Goal: Transaction & Acquisition: Purchase product/service

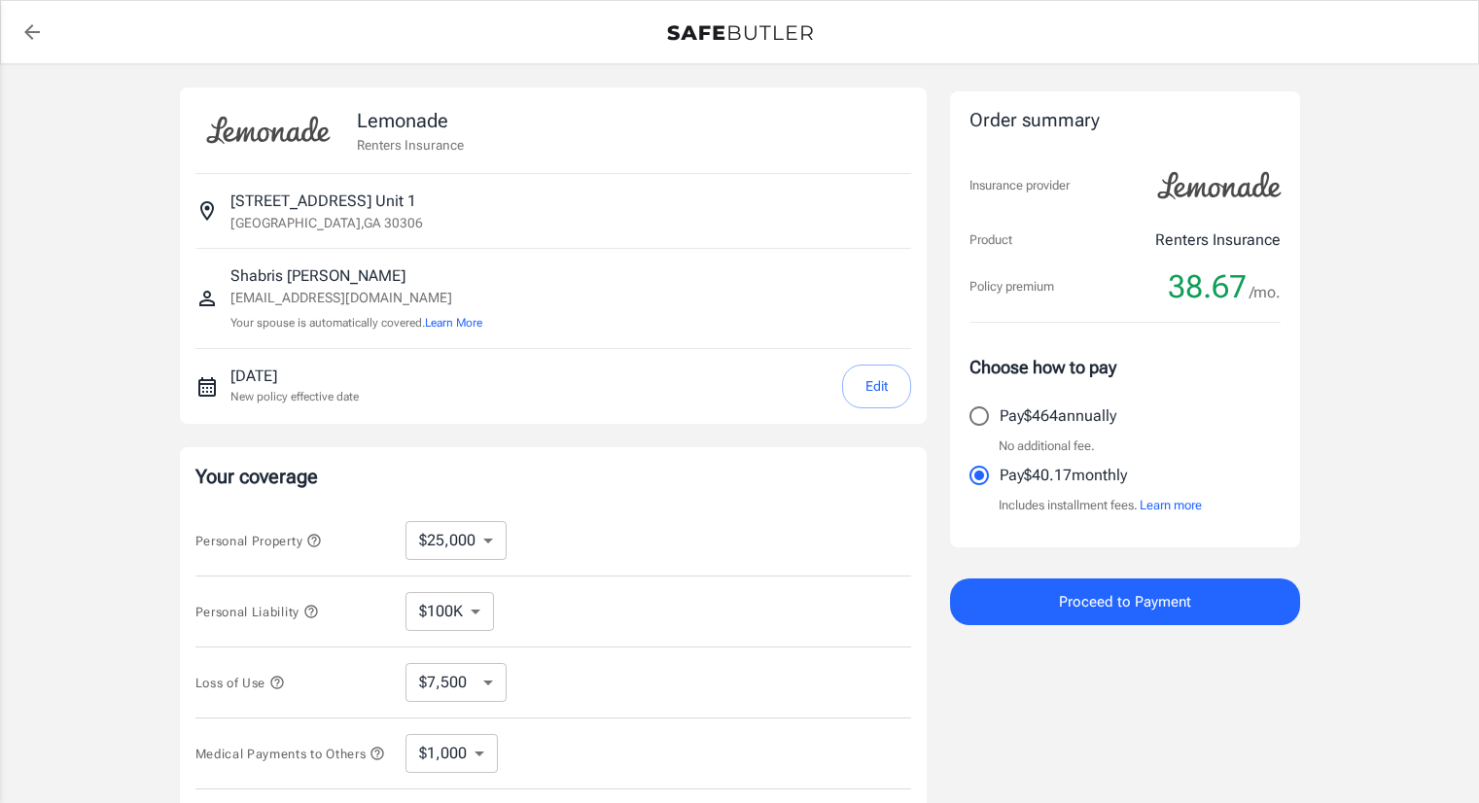
select select "25000"
select select "500"
click at [1120, 604] on span "Proceed to Payment" at bounding box center [1125, 601] width 132 height 25
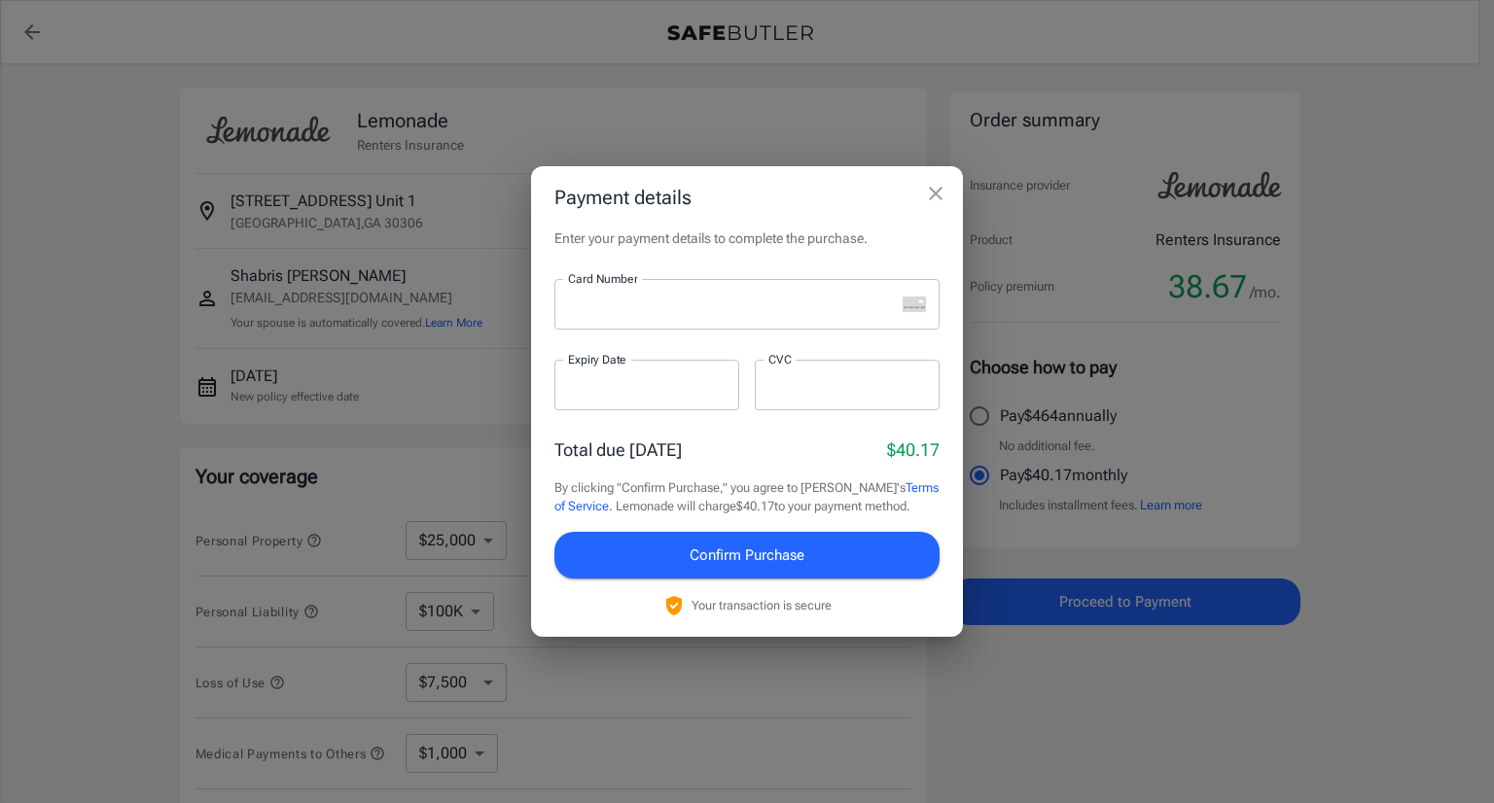
click at [935, 191] on icon "close" at bounding box center [935, 193] width 23 height 23
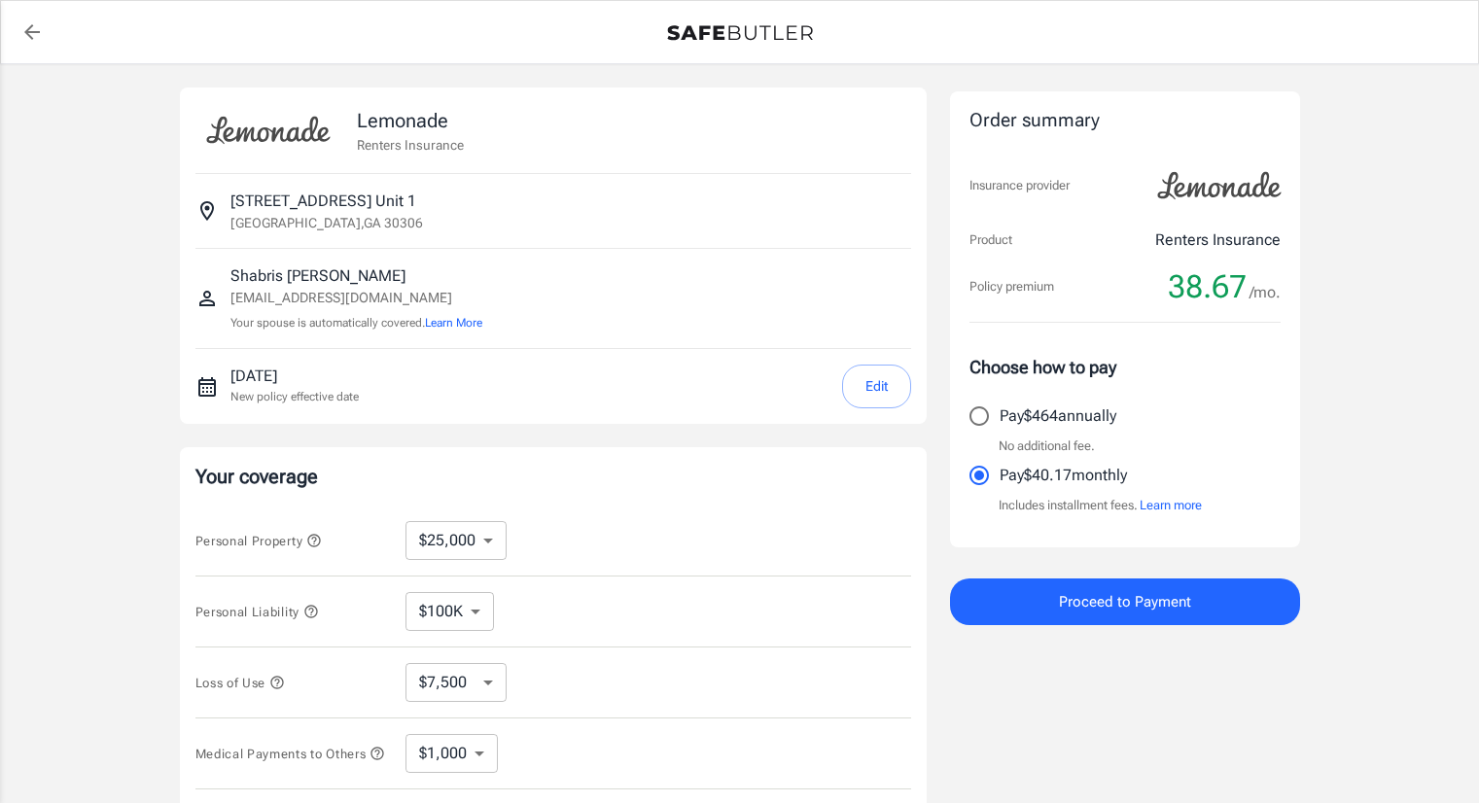
select select "25000"
select select "500"
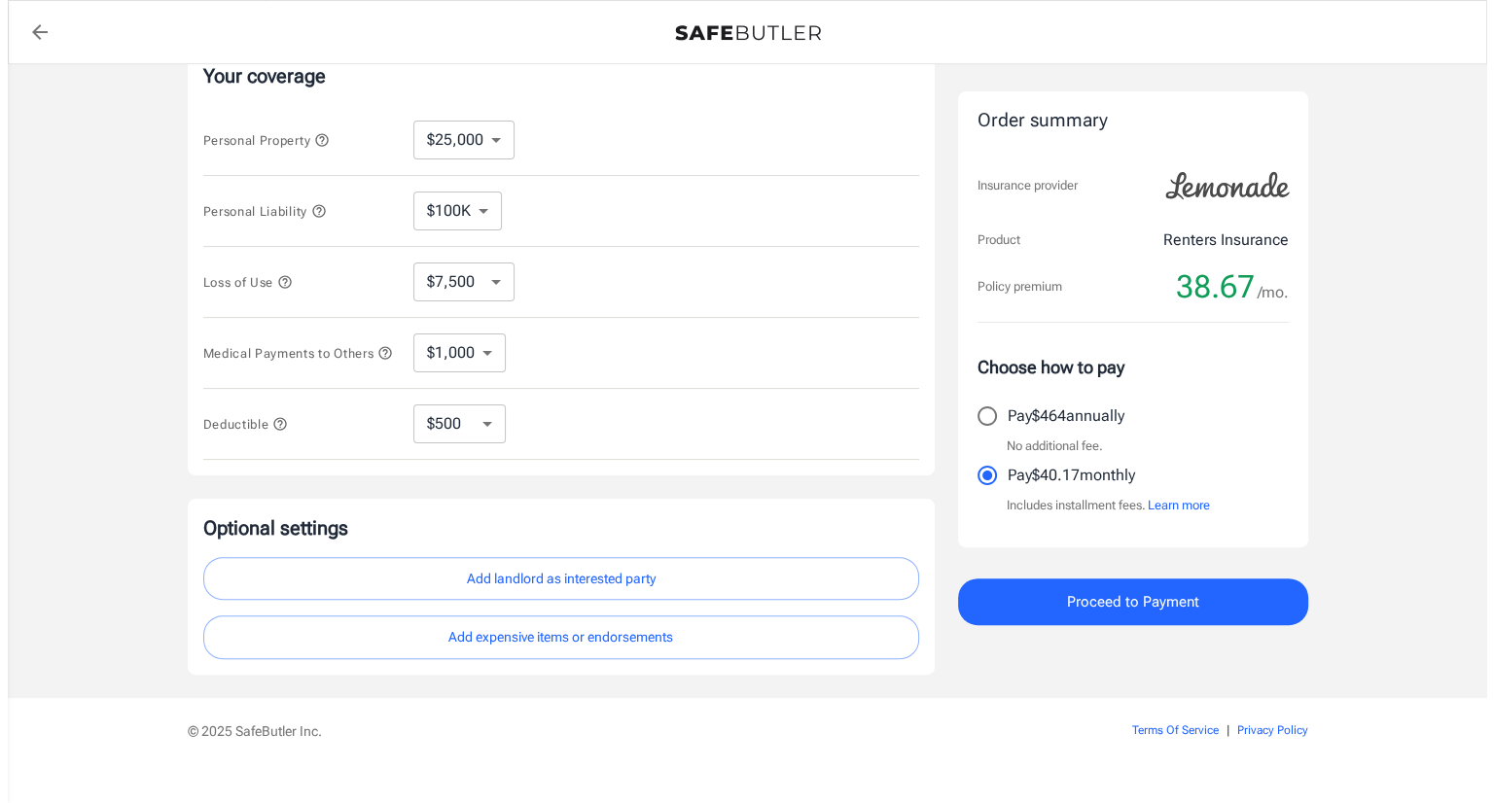
scroll to position [338, 0]
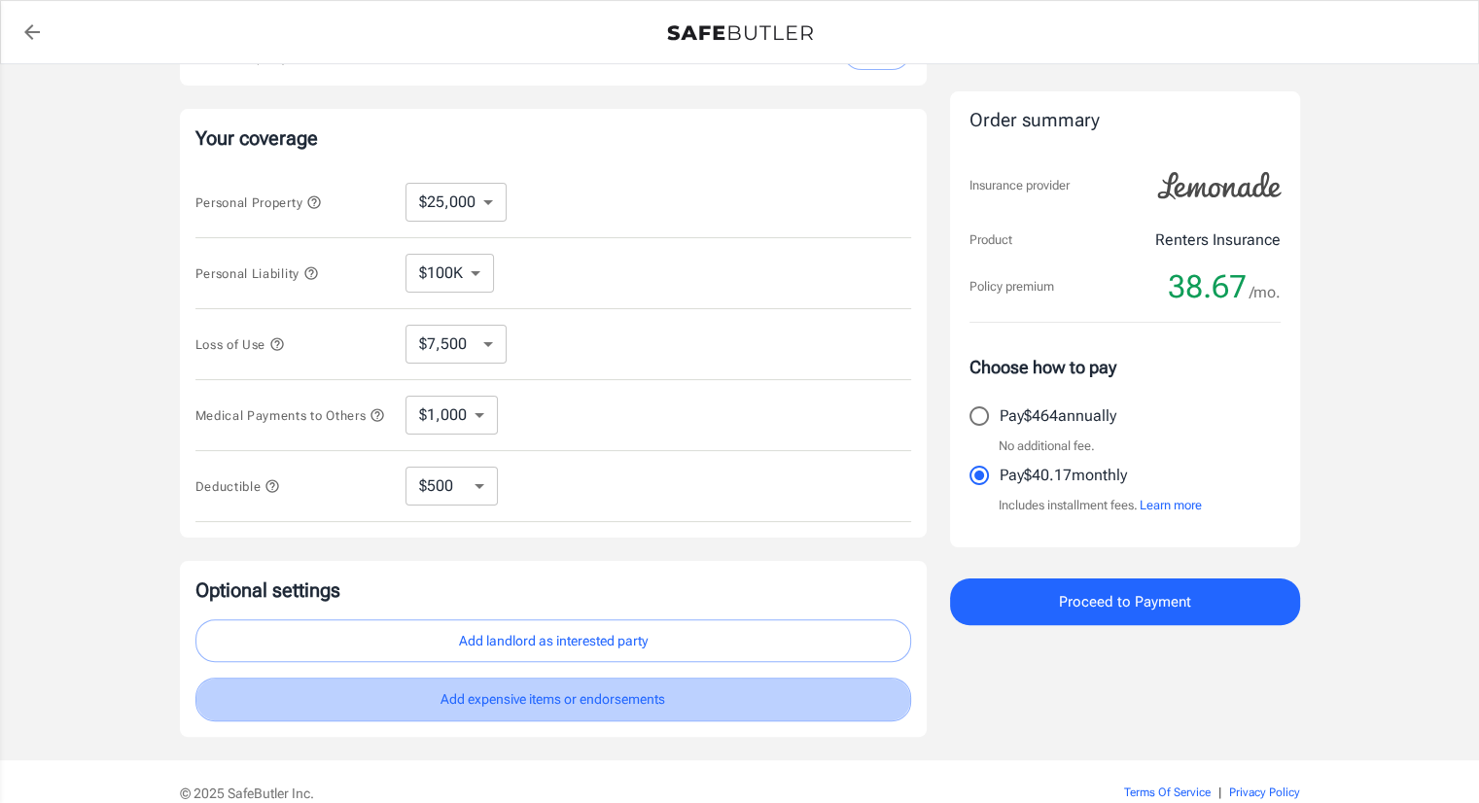
click at [826, 709] on button "Add expensive items or endorsements" at bounding box center [553, 700] width 716 height 44
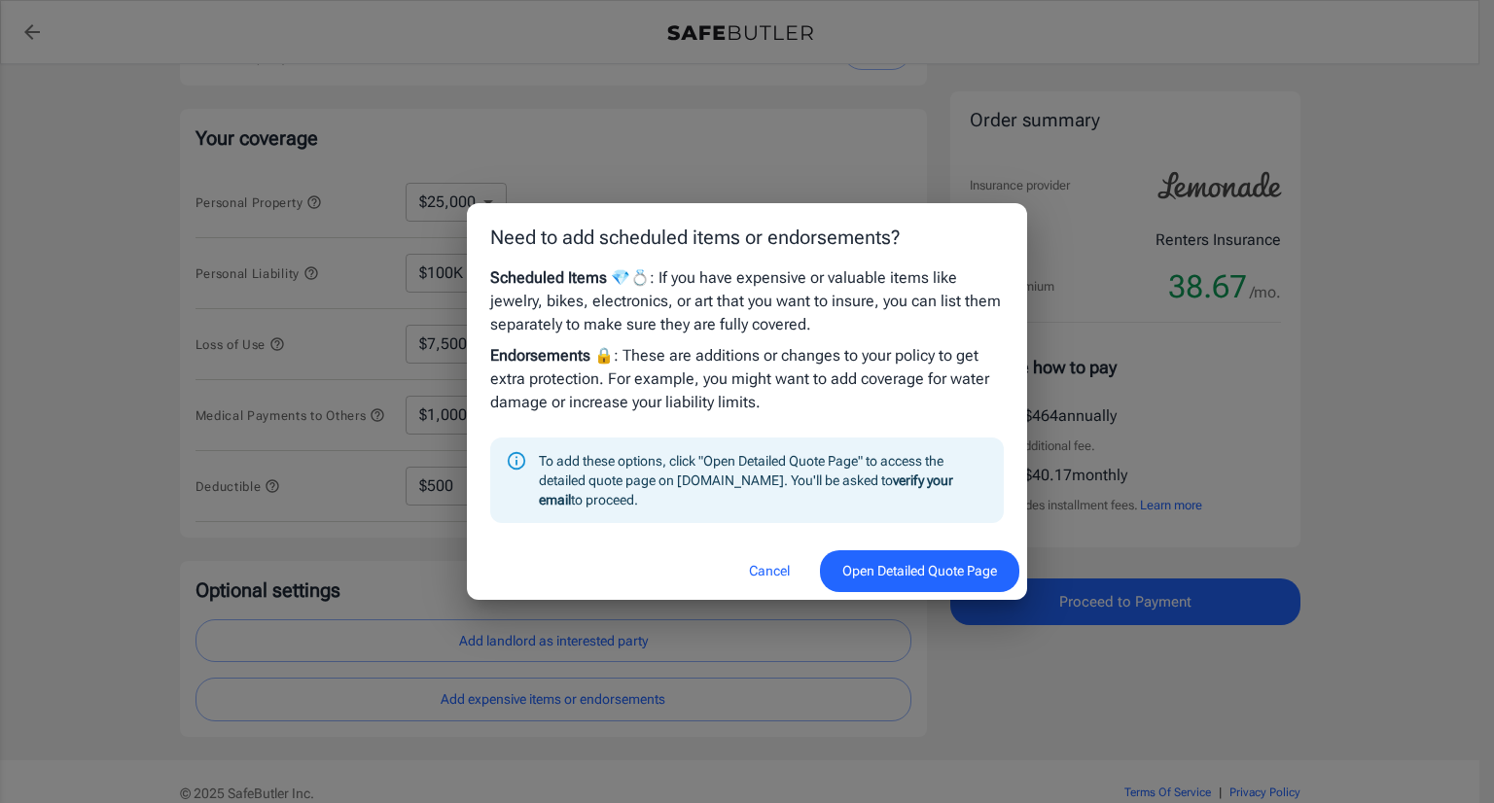
drag, startPoint x: 773, startPoint y: 568, endPoint x: 800, endPoint y: 565, distance: 27.4
click at [774, 569] on button "Cancel" at bounding box center [770, 572] width 86 height 42
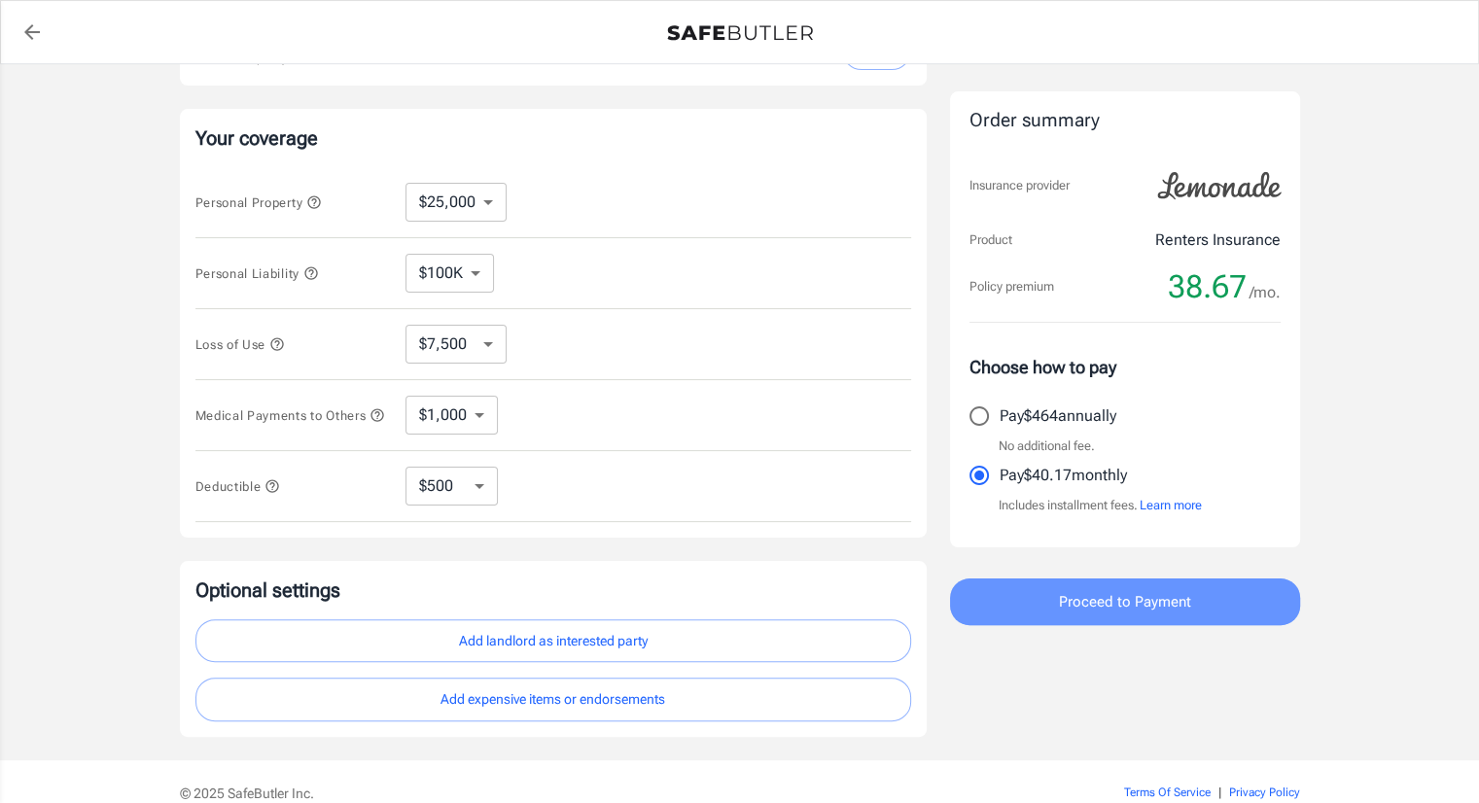
click at [1152, 596] on span "Proceed to Payment" at bounding box center [1125, 601] width 132 height 25
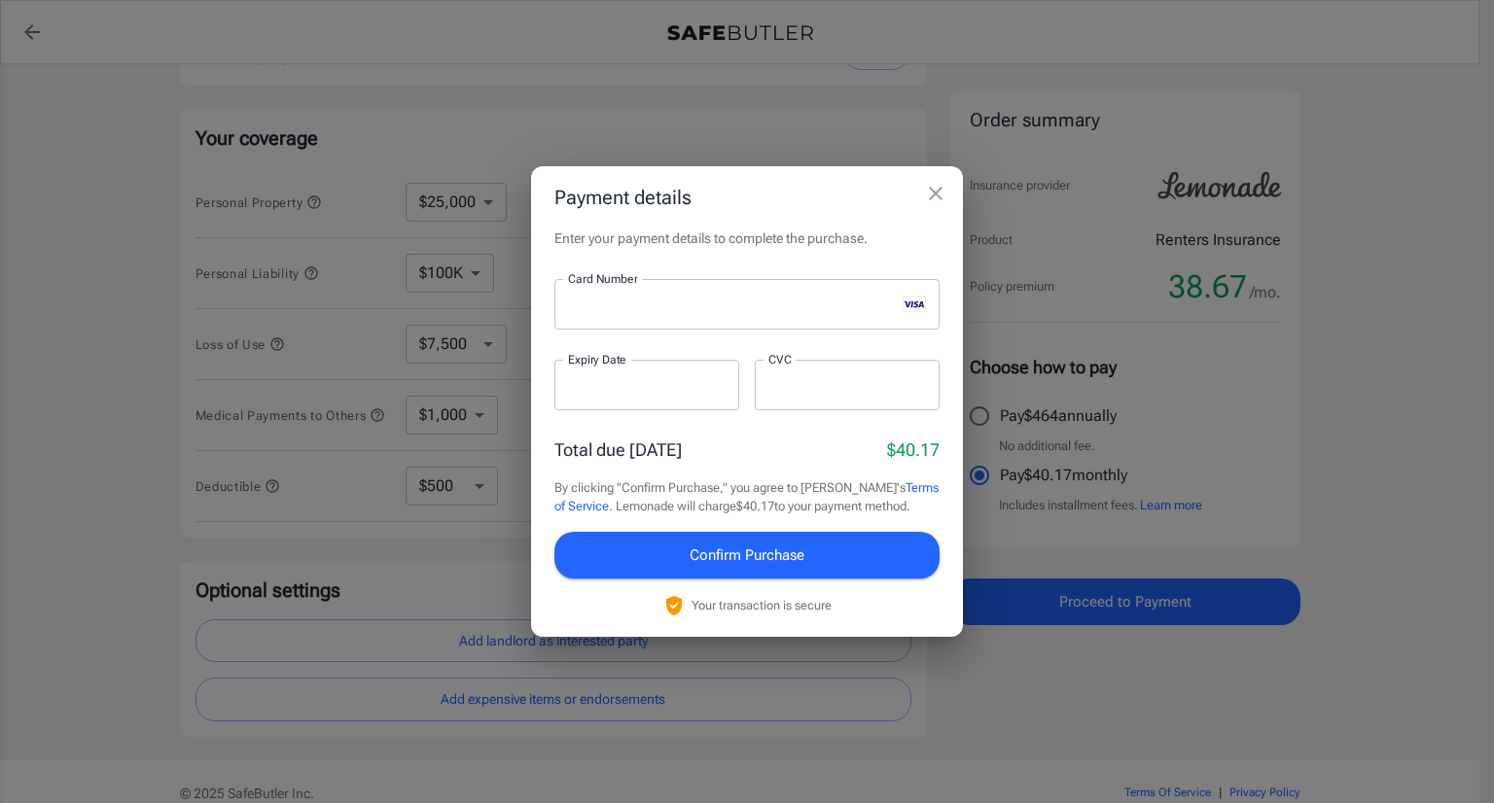
click at [562, 392] on div at bounding box center [646, 385] width 185 height 51
click at [852, 371] on div at bounding box center [847, 385] width 185 height 51
click at [801, 552] on span "Confirm Purchase" at bounding box center [747, 555] width 115 height 25
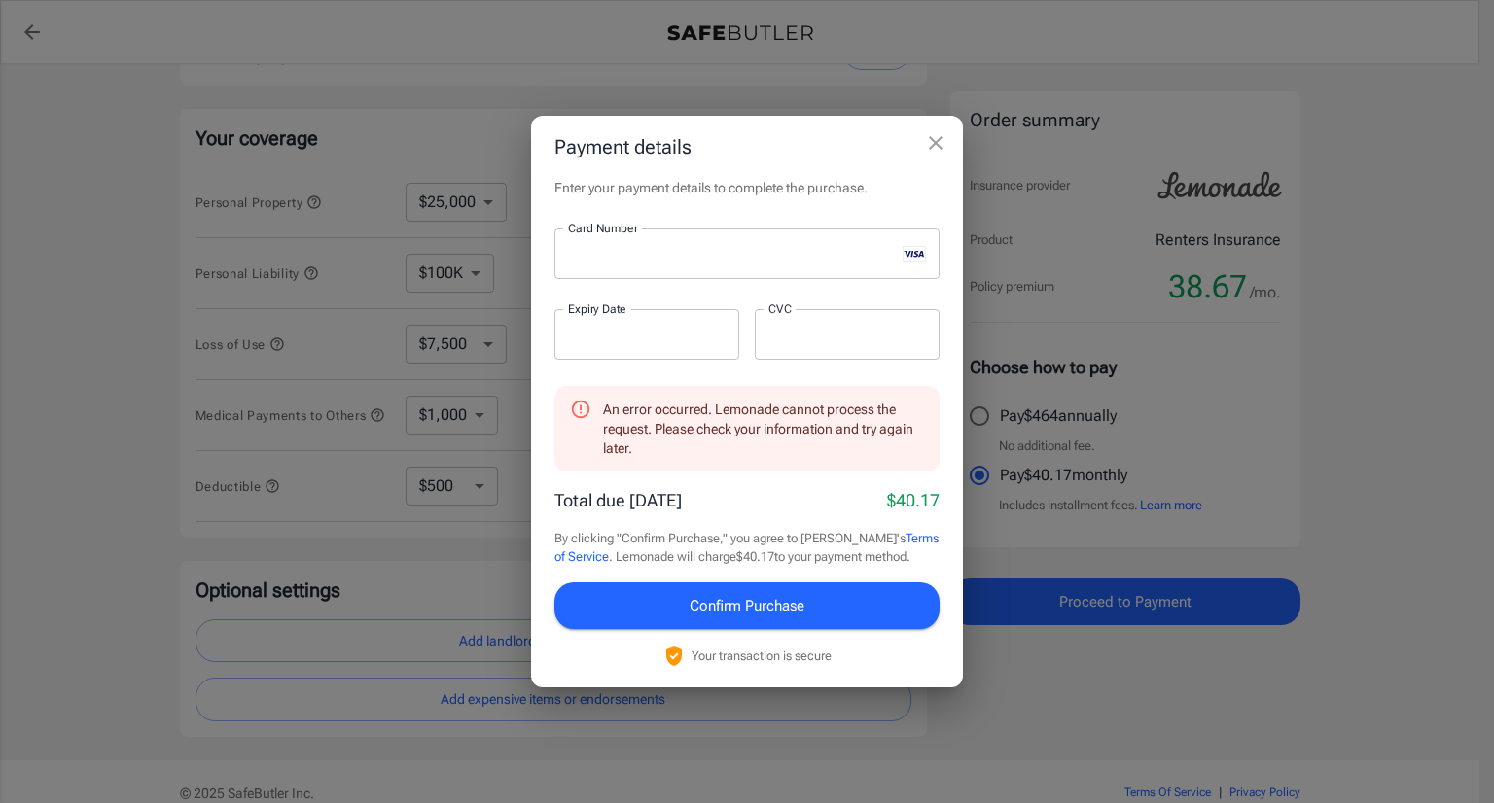
click at [700, 347] on div at bounding box center [646, 334] width 185 height 51
click at [782, 590] on button "Confirm Purchase" at bounding box center [746, 606] width 385 height 47
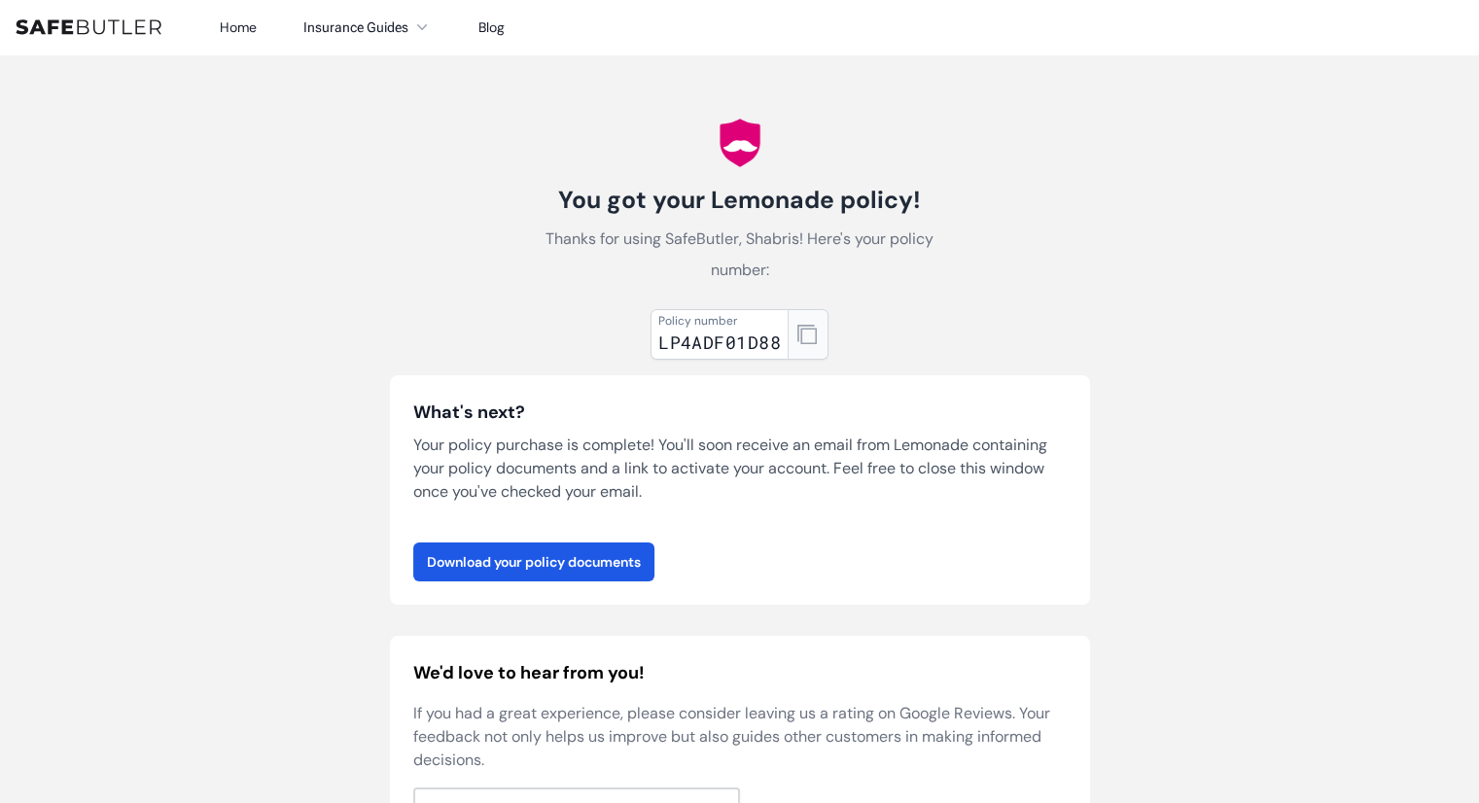
click at [818, 337] on button "button" at bounding box center [808, 334] width 41 height 51
click at [1088, 176] on div "You got your Lemonade policy! Thanks for using SafeButler, Shabris! Here's your…" at bounding box center [740, 580] width 747 height 1052
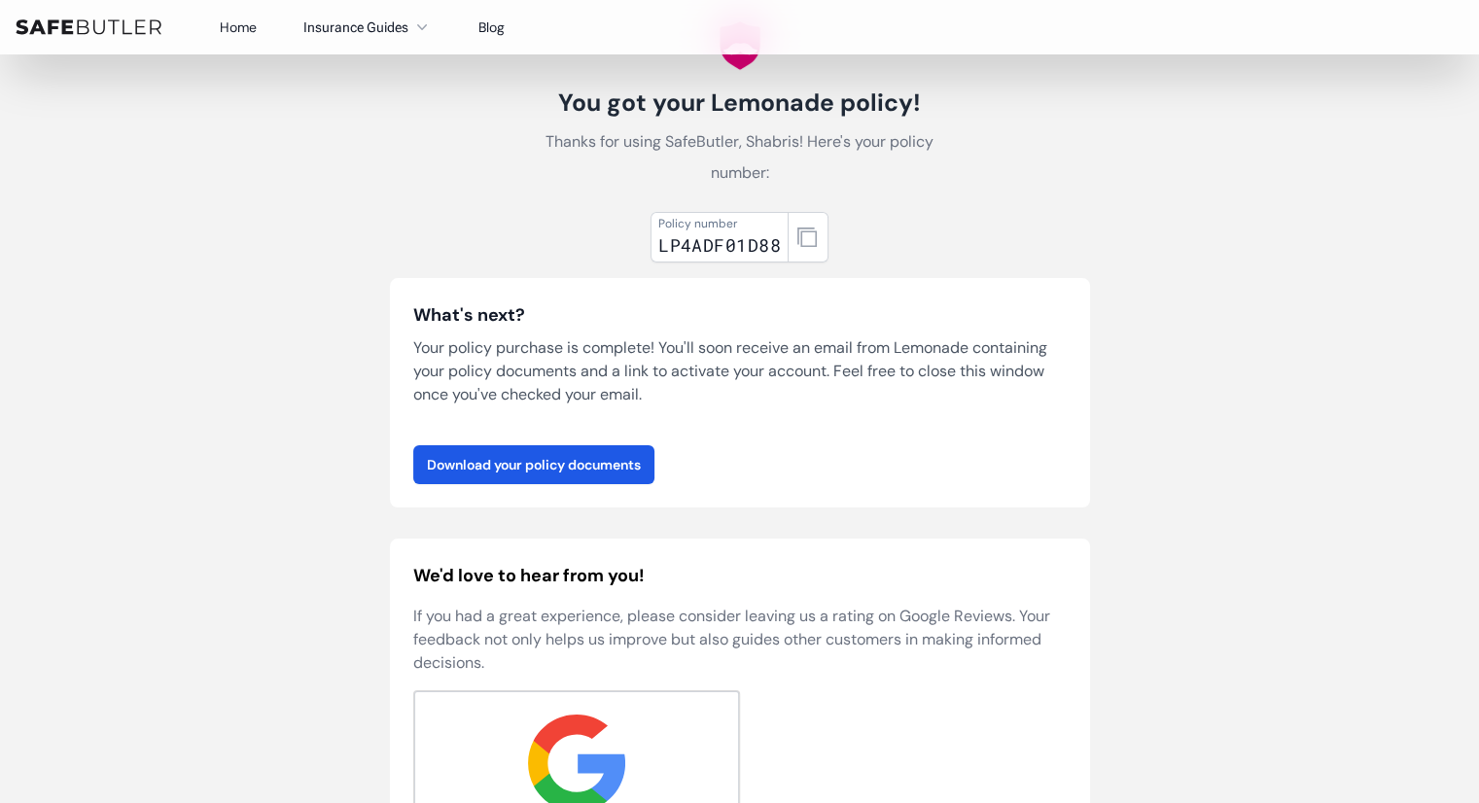
scroll to position [195, 0]
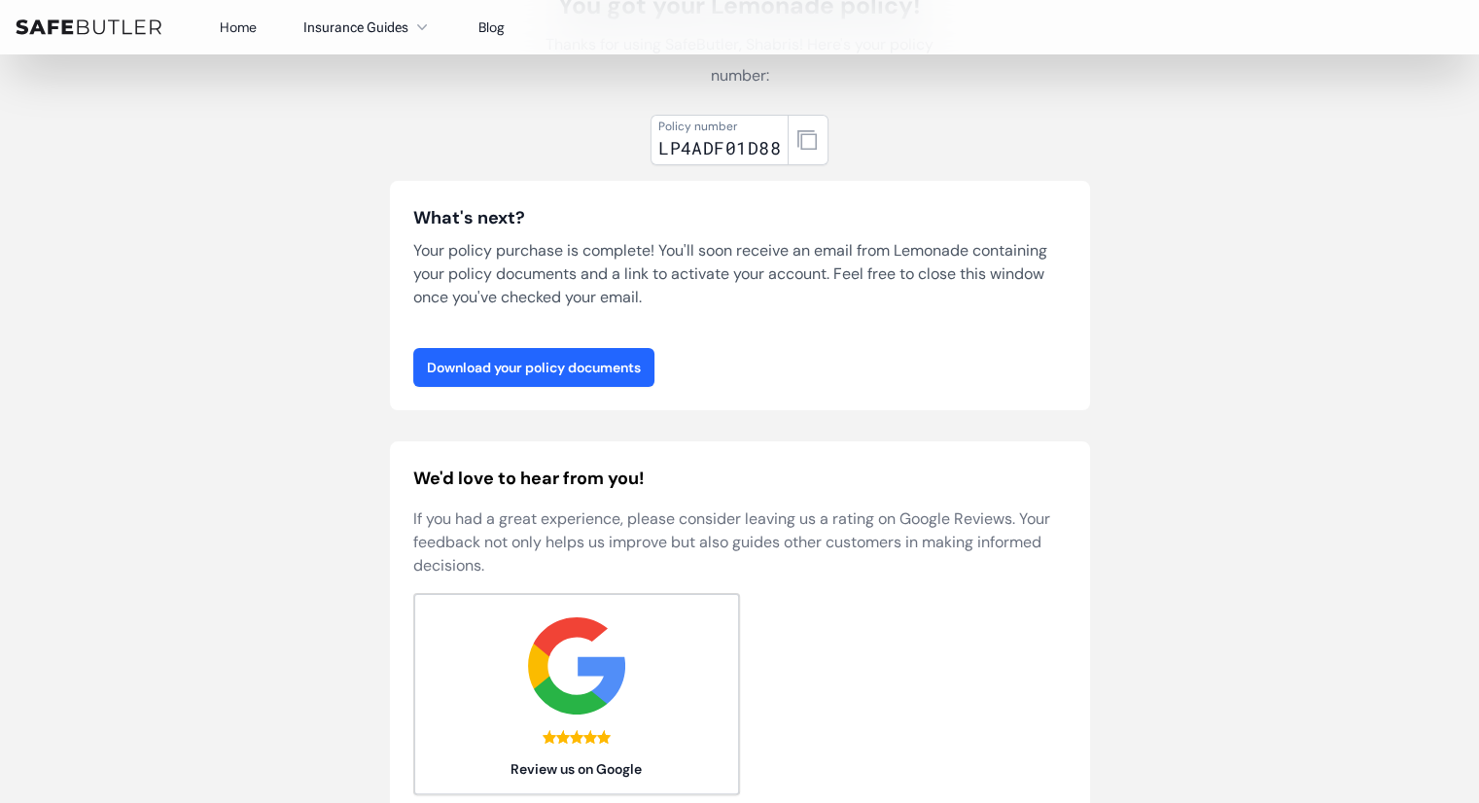
click at [613, 359] on link "Download your policy documents" at bounding box center [533, 367] width 241 height 39
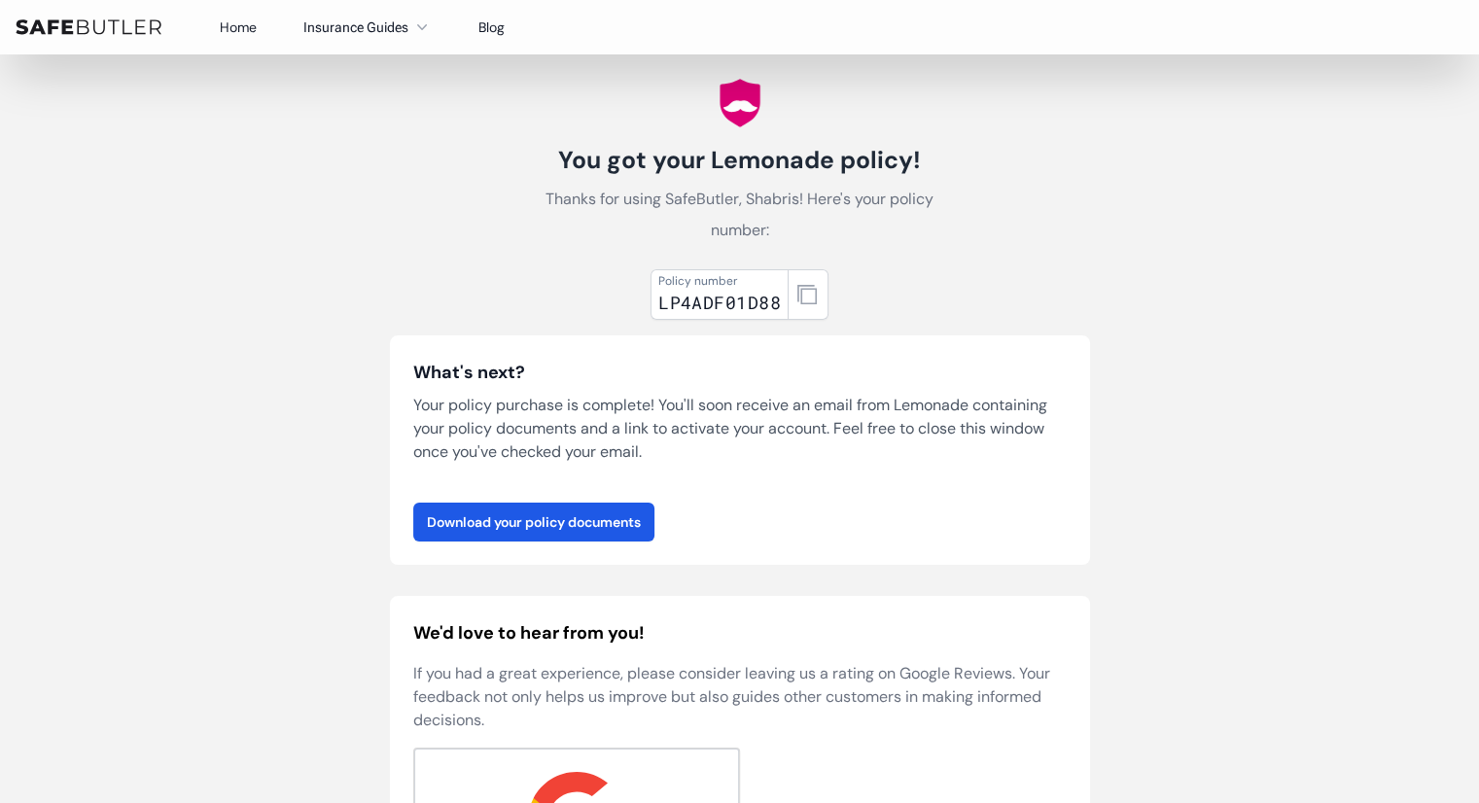
scroll to position [0, 0]
